Goal: Task Accomplishment & Management: Manage account settings

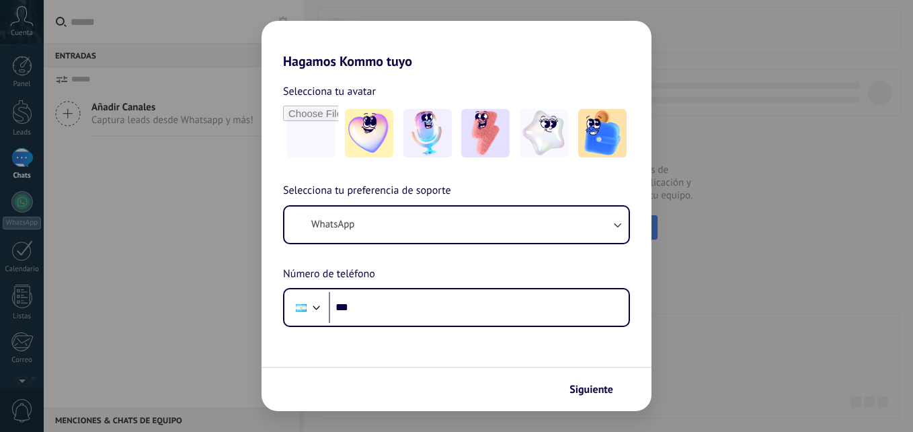
click at [143, 98] on div "Hagamos Kommo tuyo Selecciona tu avatar Selecciona tu preferencia de soporte Wh…" at bounding box center [456, 216] width 913 height 432
click at [162, 208] on div "Hagamos Kommo tuyo Selecciona tu avatar Selecciona tu preferencia de soporte Wh…" at bounding box center [456, 216] width 913 height 432
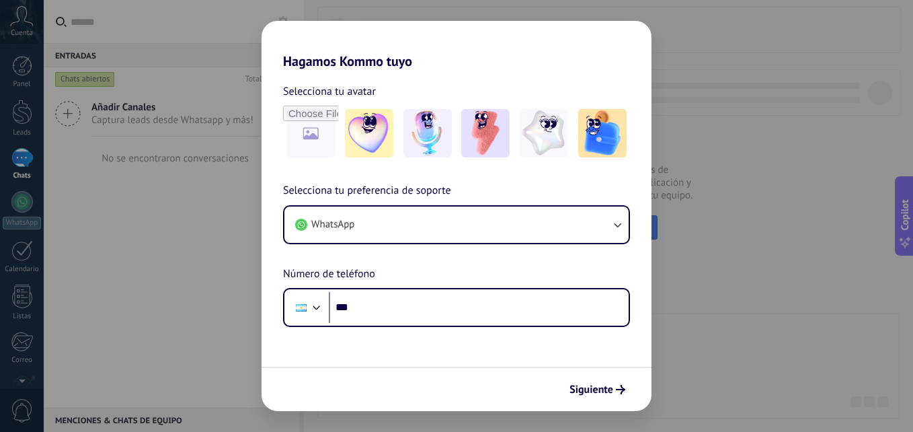
click at [214, 269] on div "Hagamos Kommo tuyo Selecciona tu avatar Selecciona tu preferencia de soporte Wh…" at bounding box center [456, 216] width 913 height 432
click at [608, 399] on button "Siguiente" at bounding box center [597, 389] width 68 height 23
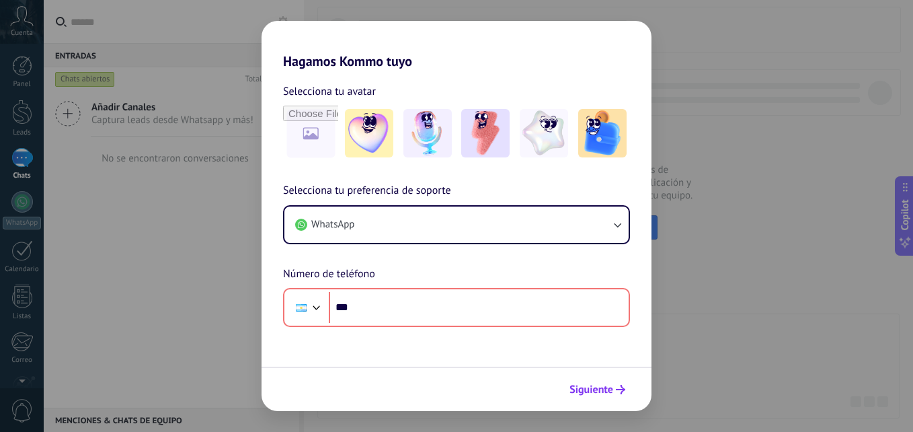
click at [605, 394] on span "Siguiente" at bounding box center [592, 389] width 44 height 9
click at [699, 132] on div "Hagamos Kommo tuyo Selecciona tu avatar Selecciona tu preferencia de soporte Wh…" at bounding box center [456, 216] width 913 height 432
drag, startPoint x: 699, startPoint y: 132, endPoint x: 713, endPoint y: 74, distance: 59.5
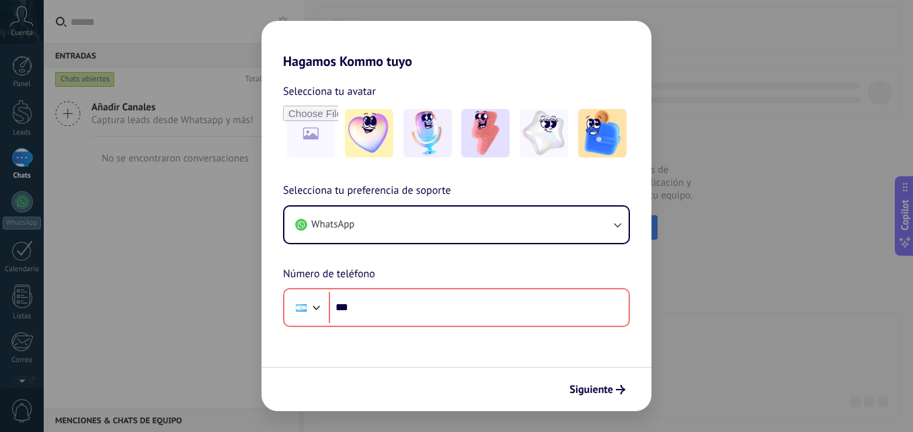
click at [713, 74] on div "Hagamos Kommo tuyo Selecciona tu avatar Selecciona tu preferencia de soporte Wh…" at bounding box center [456, 216] width 913 height 432
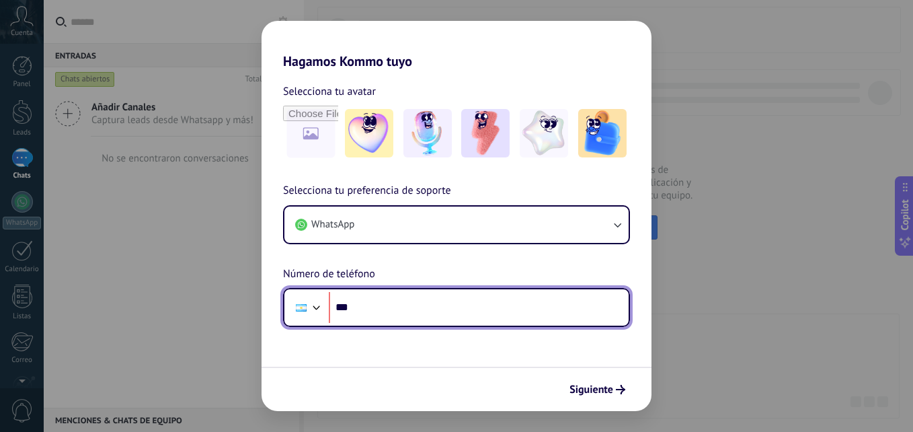
click at [371, 307] on input "***" at bounding box center [479, 307] width 300 height 31
type input "**********"
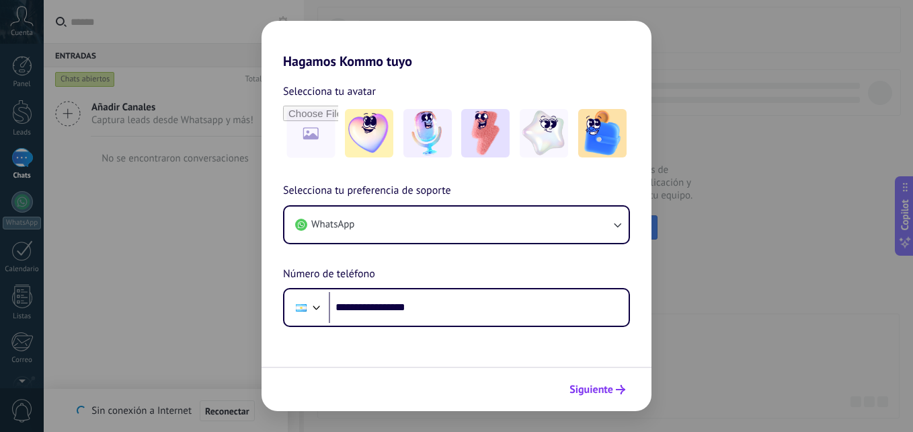
click at [589, 385] on span "Siguiente" at bounding box center [592, 389] width 44 height 9
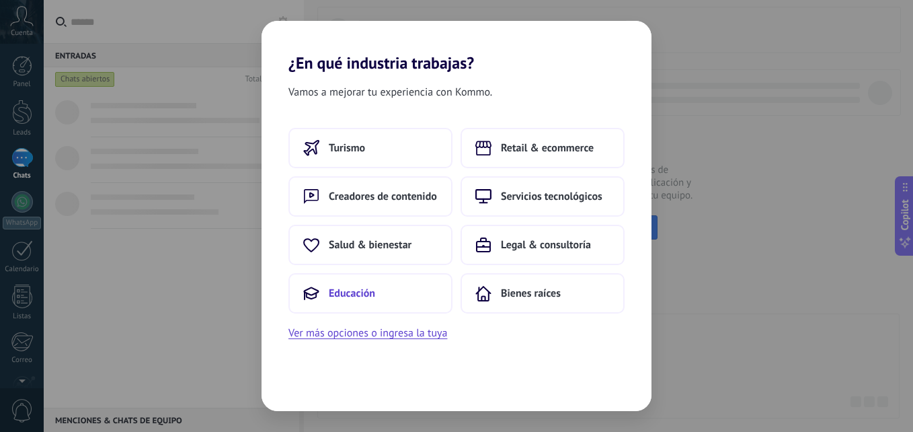
click at [399, 298] on button "Educación" at bounding box center [370, 293] width 164 height 40
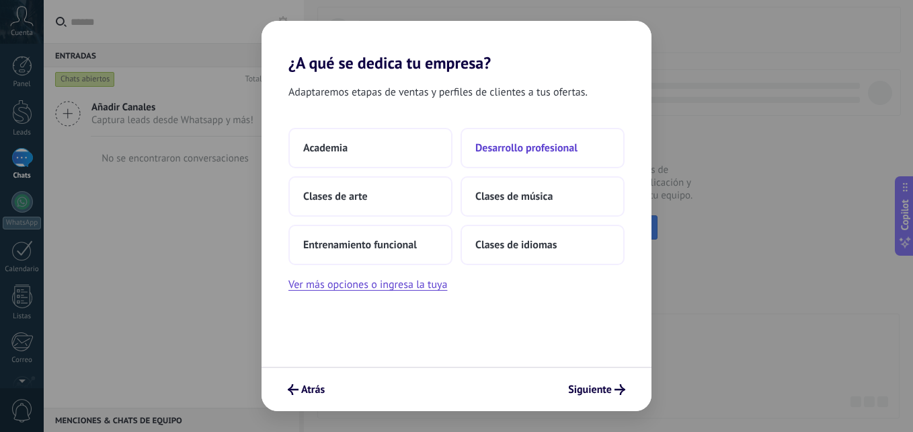
click at [506, 147] on span "Desarrollo profesional" at bounding box center [526, 147] width 102 height 13
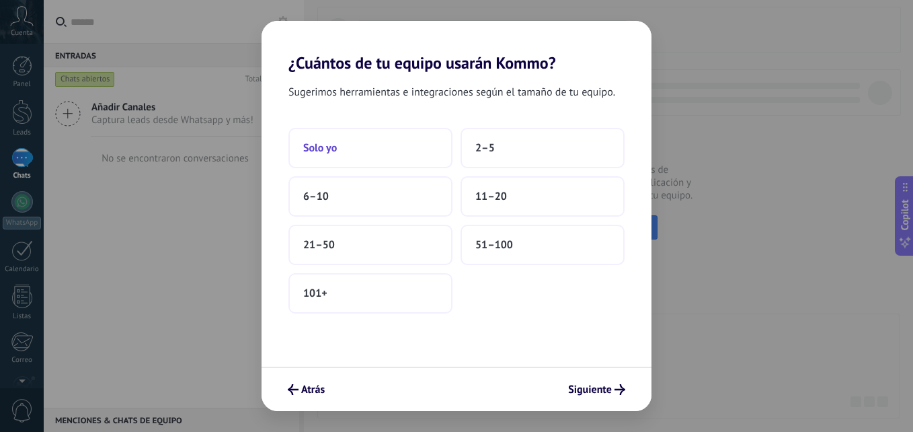
click at [407, 141] on button "Solo yo" at bounding box center [370, 148] width 164 height 40
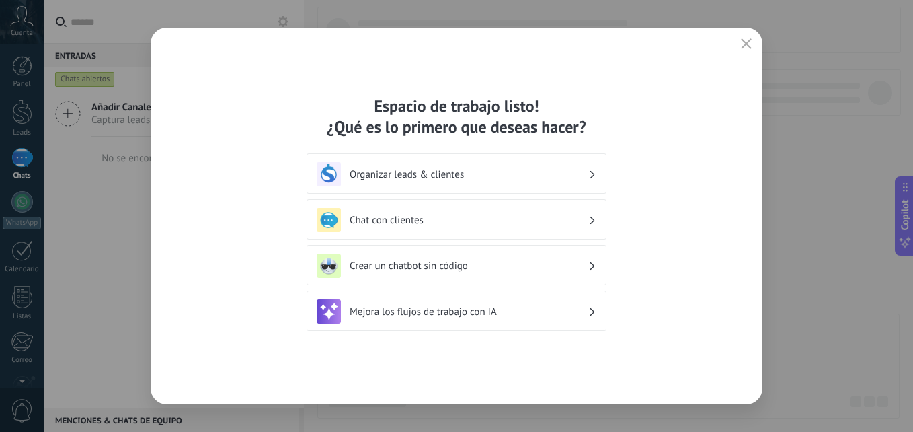
click at [437, 220] on h3 "Chat con clientes" at bounding box center [469, 220] width 239 height 13
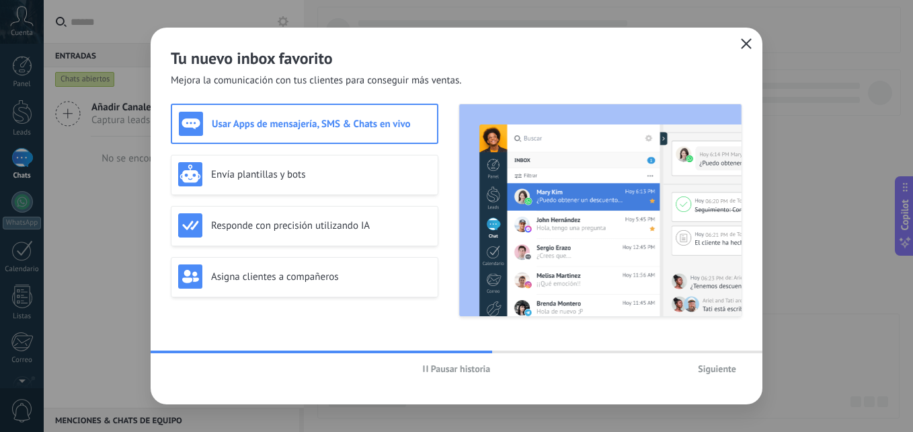
click at [746, 45] on icon "button" at bounding box center [746, 43] width 11 height 11
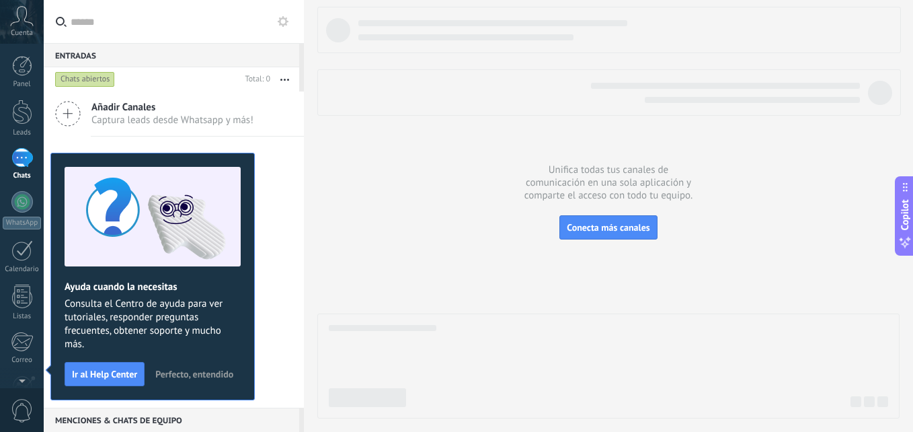
click at [11, 24] on use at bounding box center [22, 16] width 23 height 20
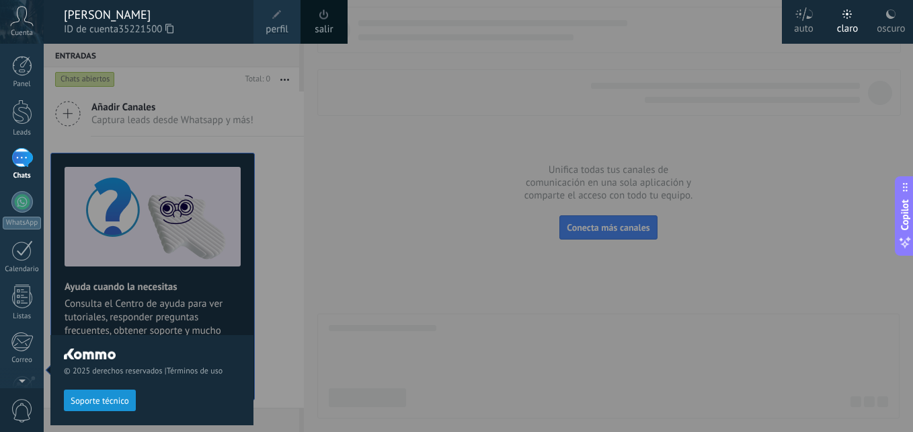
click at [273, 25] on span "perfil" at bounding box center [277, 29] width 22 height 15
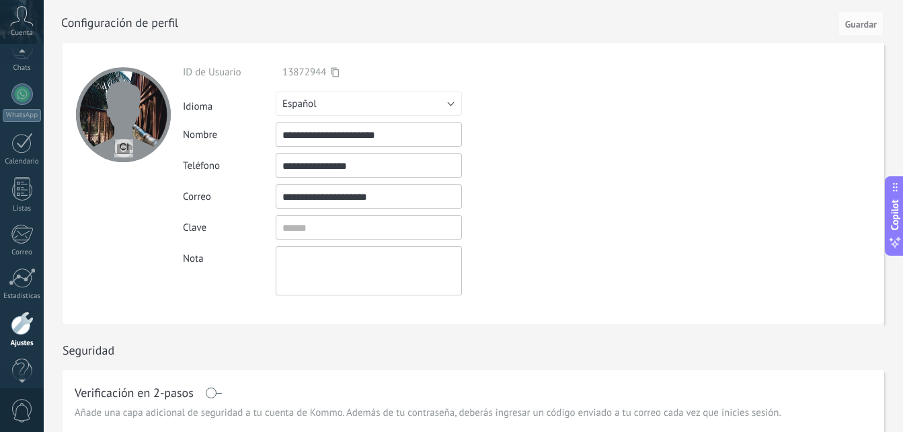
scroll to position [95, 0]
click at [22, 27] on div "Cuenta" at bounding box center [22, 22] width 44 height 44
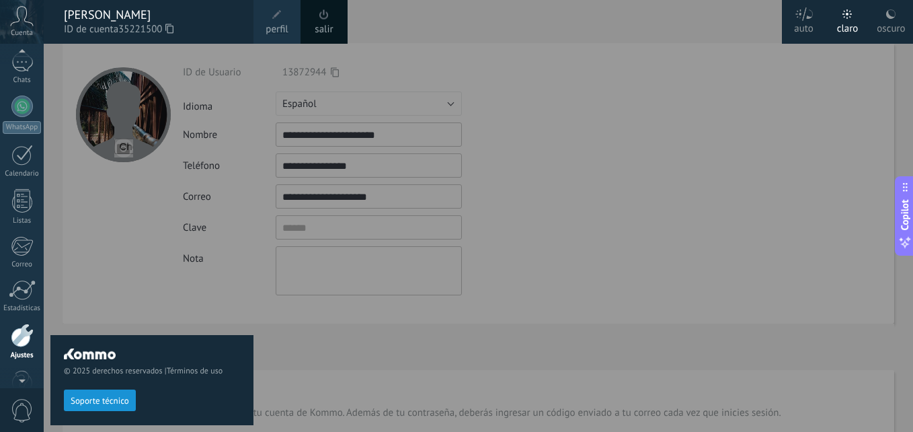
click at [17, 31] on span "Cuenta" at bounding box center [22, 33] width 22 height 9
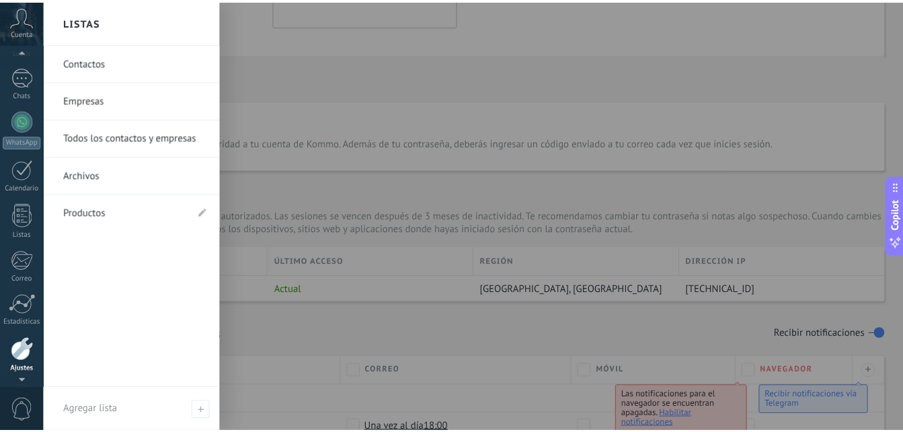
scroll to position [128, 0]
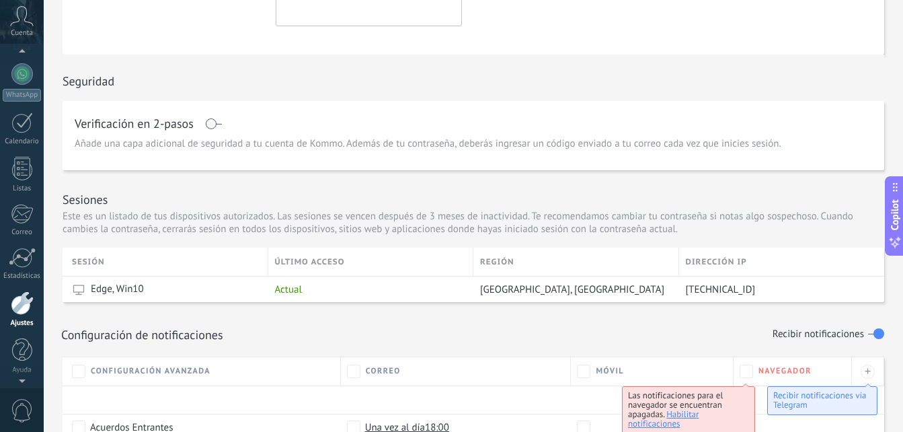
click at [17, 299] on div at bounding box center [22, 303] width 23 height 24
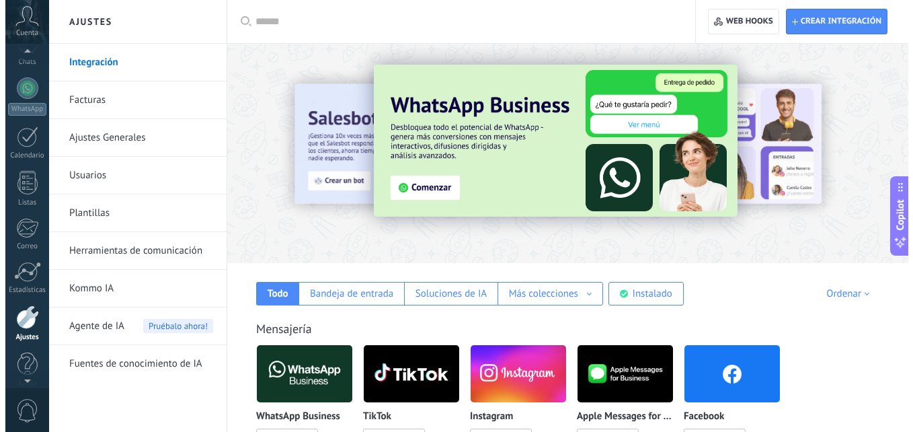
scroll to position [128, 0]
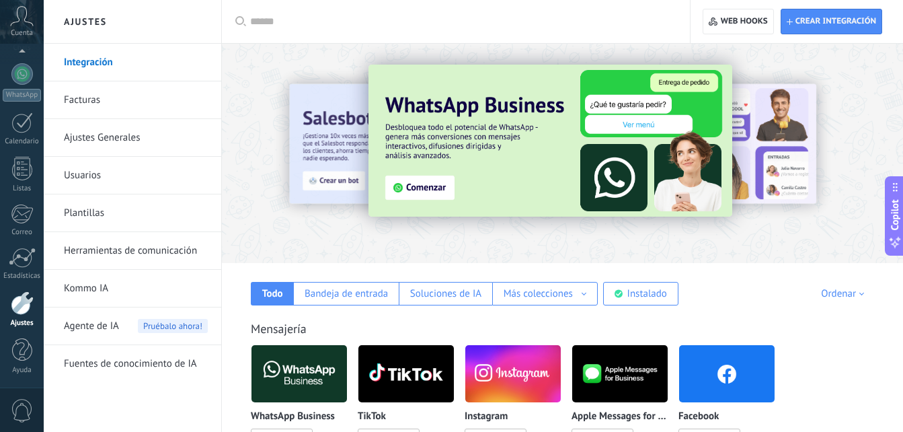
click at [23, 13] on icon at bounding box center [22, 16] width 24 height 20
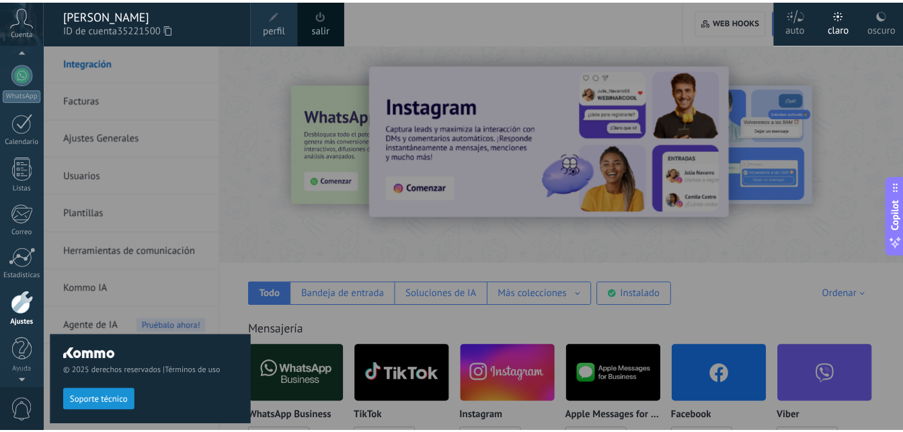
scroll to position [122, 0]
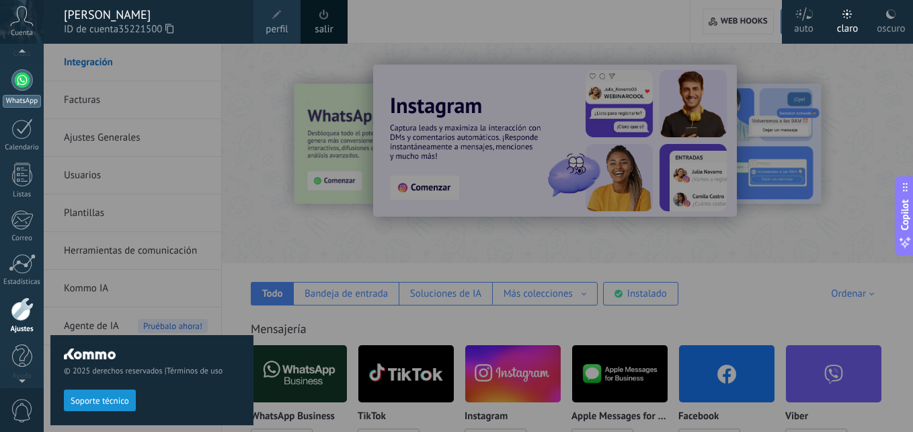
click at [9, 71] on link "WhatsApp" at bounding box center [22, 88] width 44 height 38
